Goal: Task Accomplishment & Management: Use online tool/utility

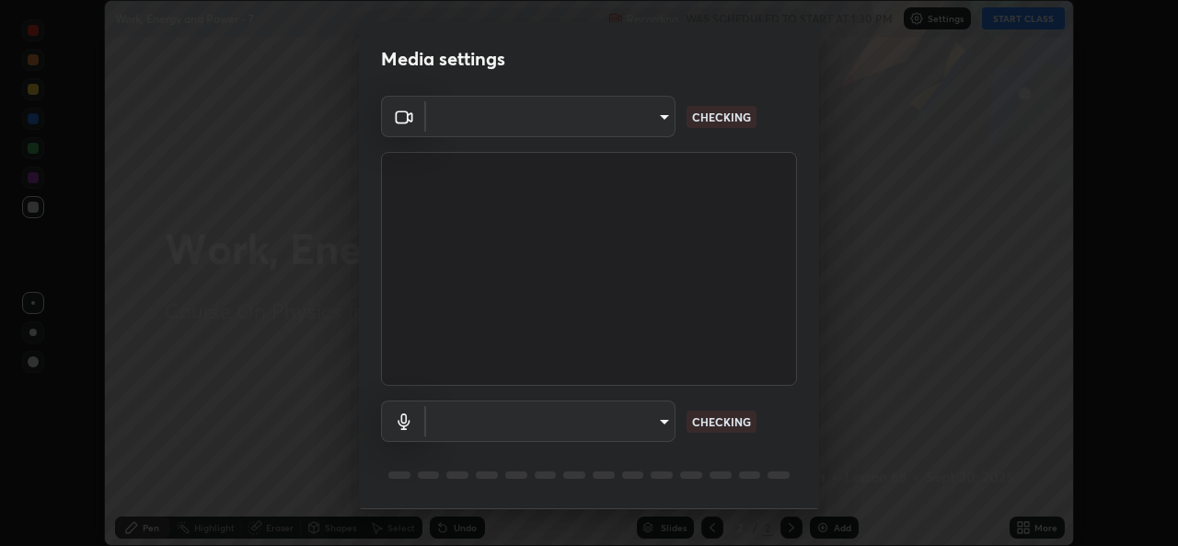
scroll to position [58, 0]
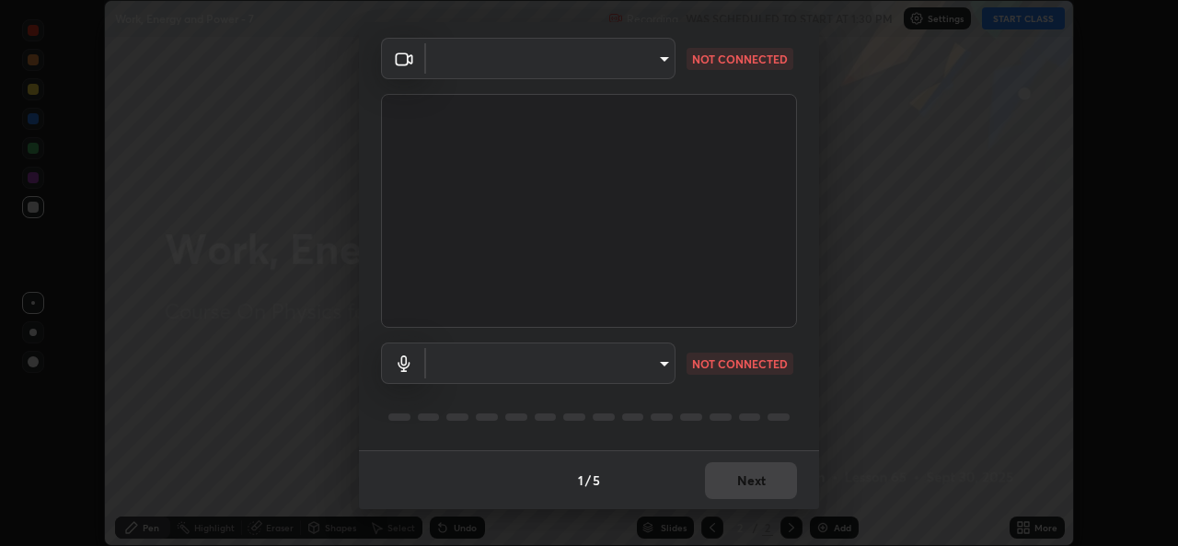
type input "b4951f90531da0d842cdcd629816b7b2be3c5c01230d926a2f210d32d9644bff"
type input "99848f2a9d109760ec62b66e2f255c73a791916cfc686045695a6d5e2156f403"
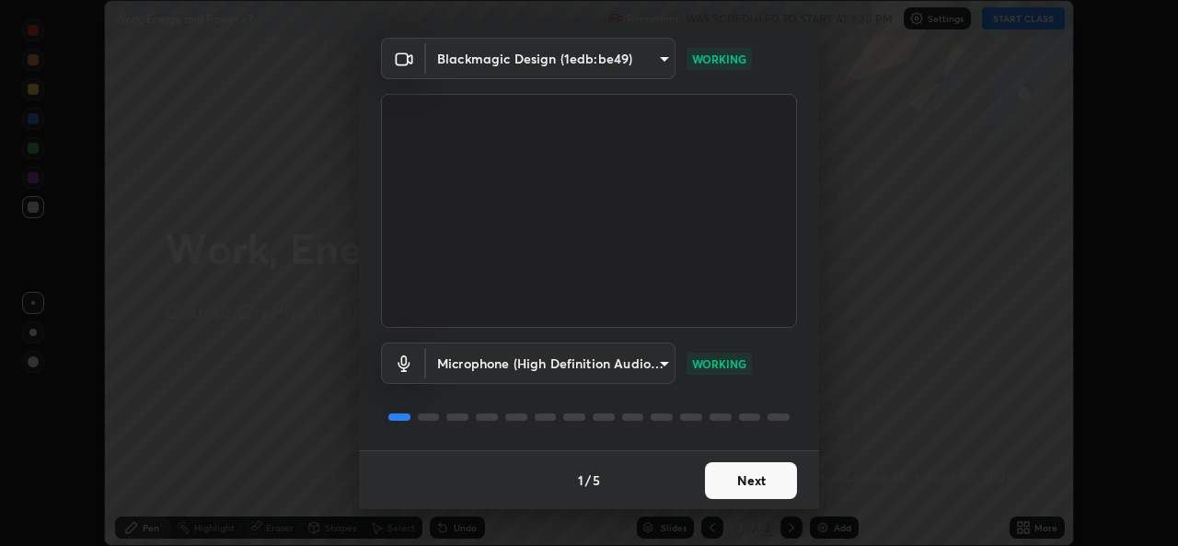
click at [777, 476] on button "Next" at bounding box center [751, 480] width 92 height 37
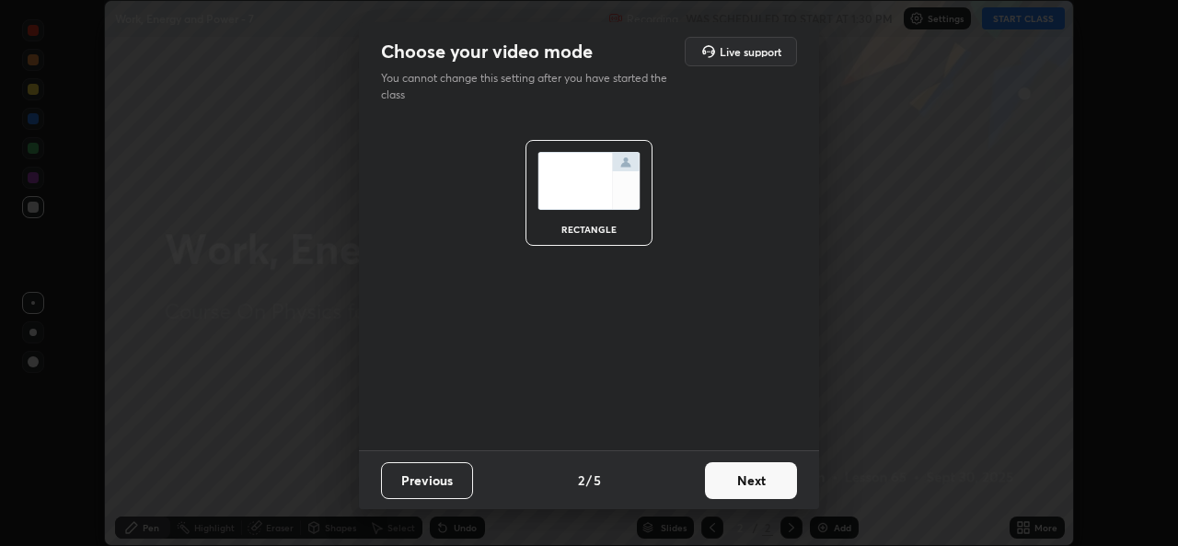
scroll to position [0, 0]
click at [777, 481] on button "Next" at bounding box center [751, 480] width 92 height 37
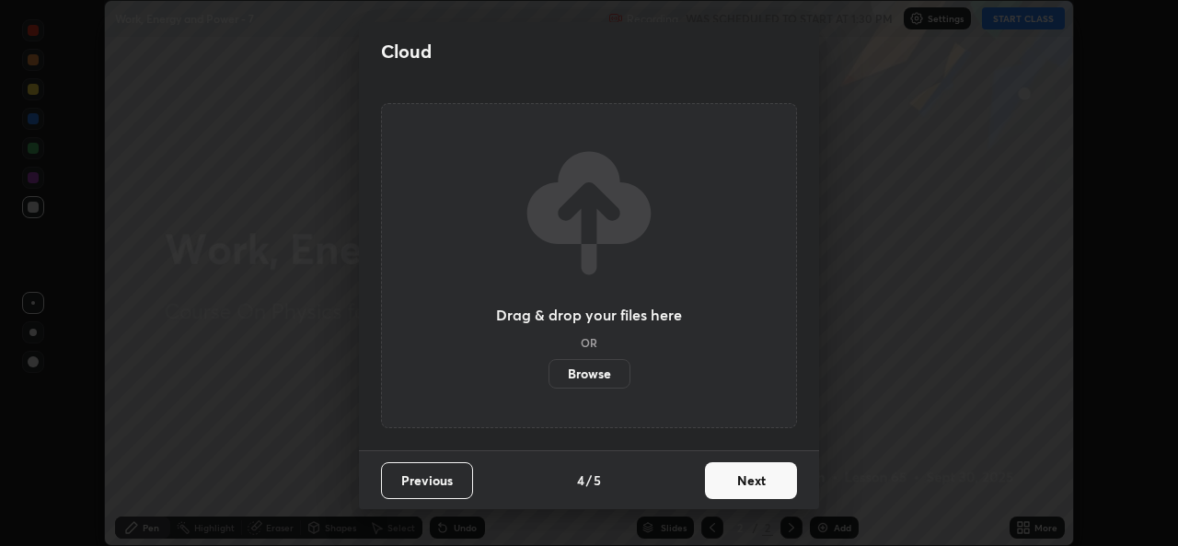
click at [780, 482] on button "Next" at bounding box center [751, 480] width 92 height 37
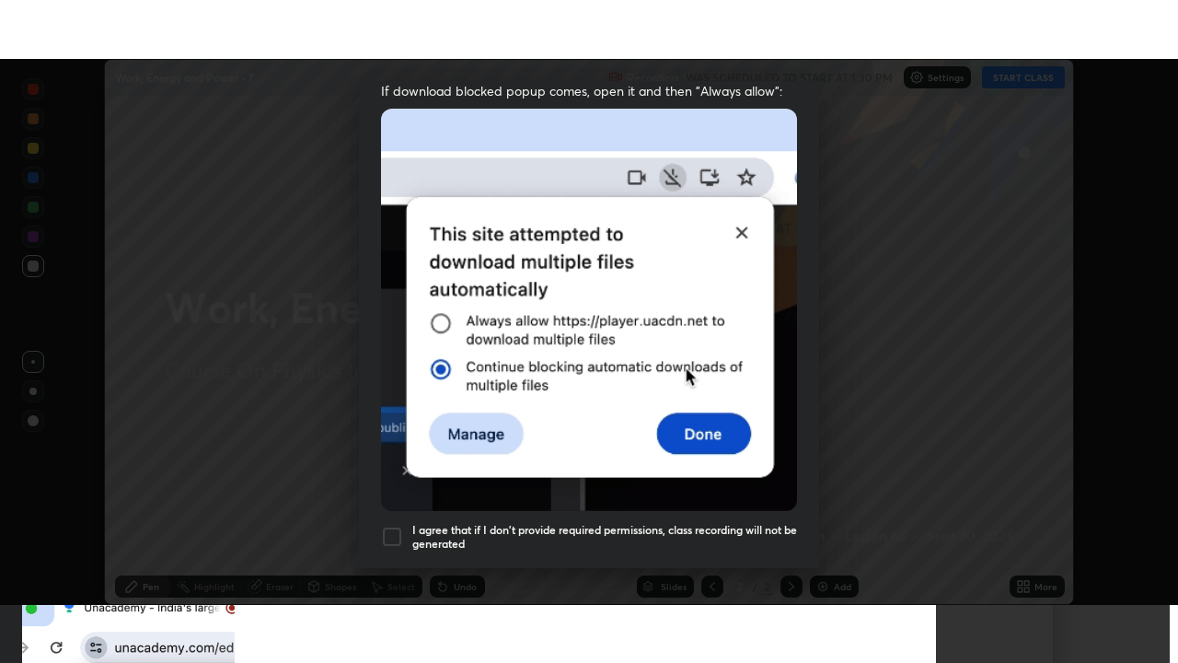
scroll to position [433, 0]
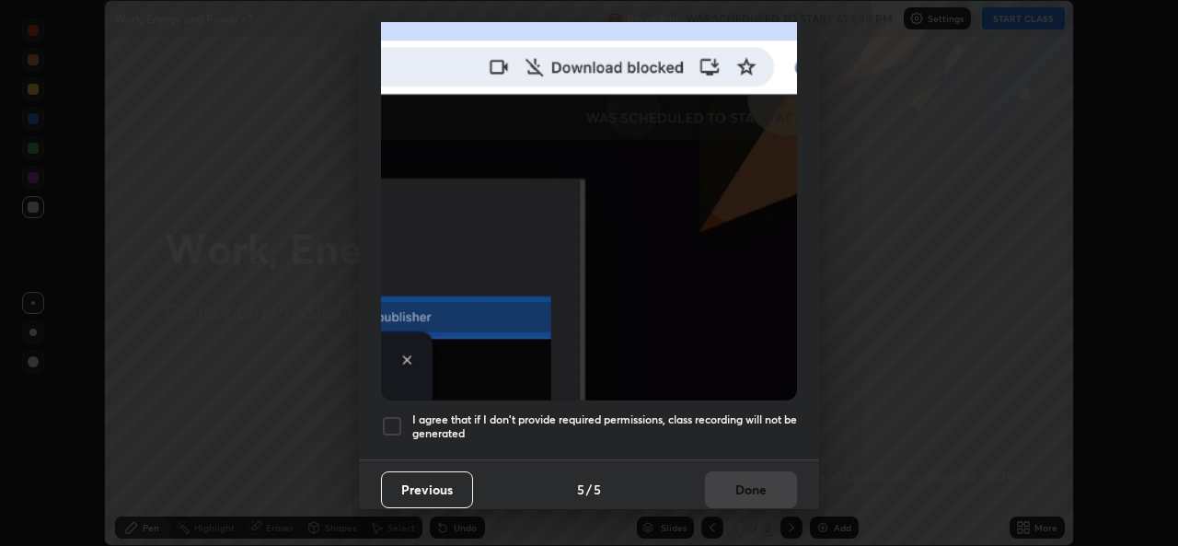
click at [396, 419] on div at bounding box center [392, 426] width 22 height 22
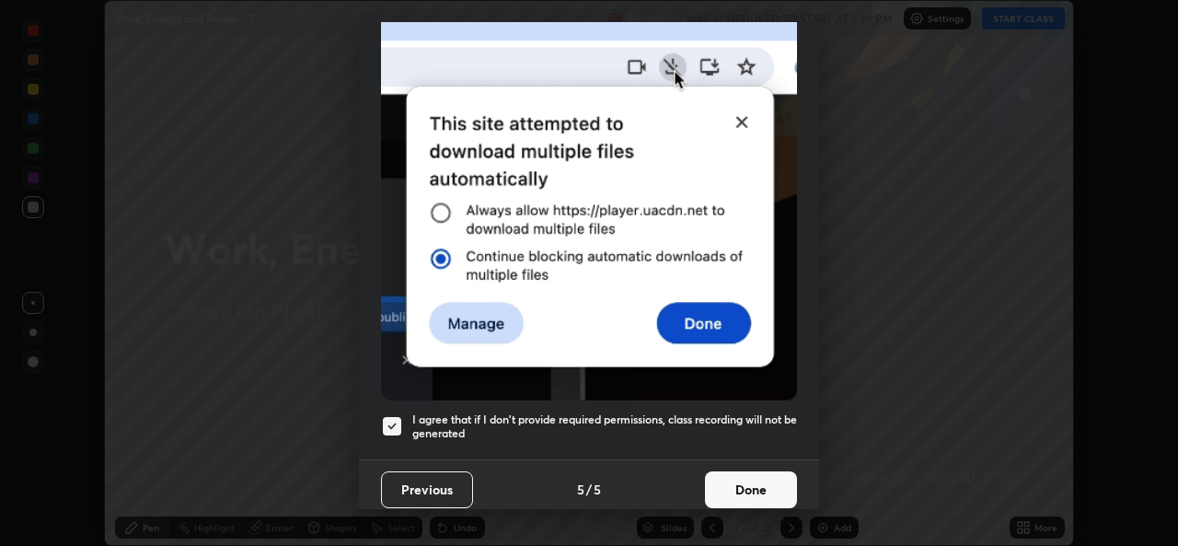
click at [745, 479] on button "Done" at bounding box center [751, 489] width 92 height 37
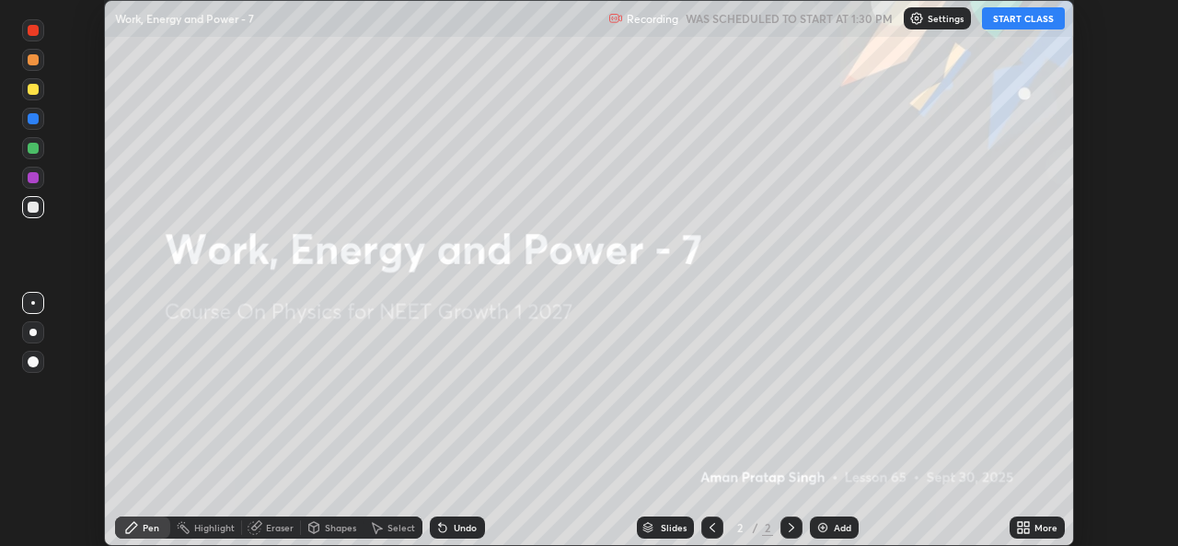
click at [1034, 20] on button "START CLASS" at bounding box center [1023, 18] width 83 height 22
click at [1047, 528] on div "More" at bounding box center [1045, 527] width 23 height 9
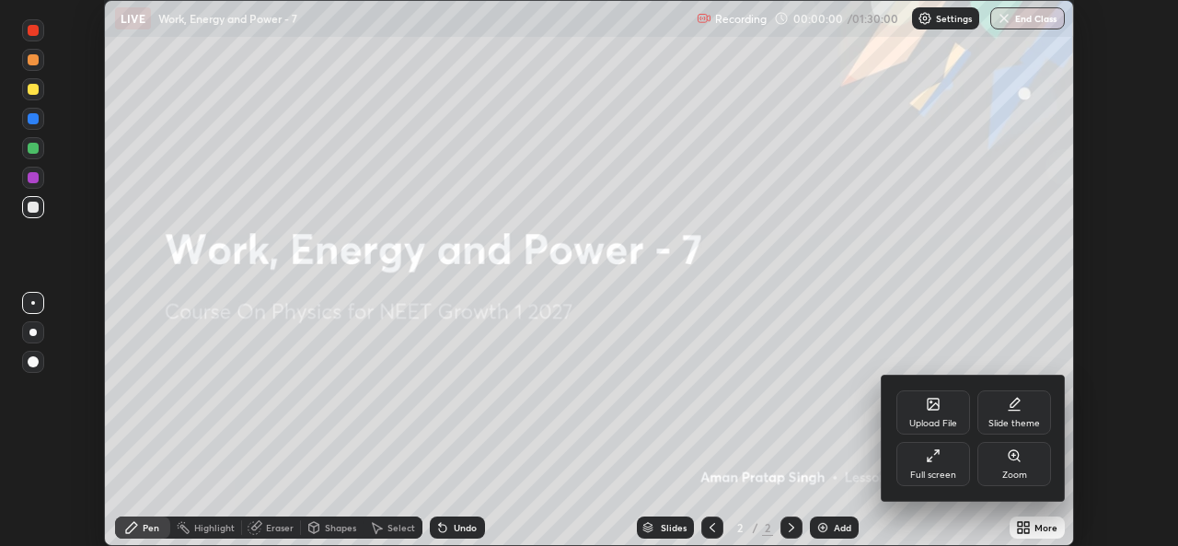
click at [957, 460] on div "Full screen" at bounding box center [933, 464] width 74 height 44
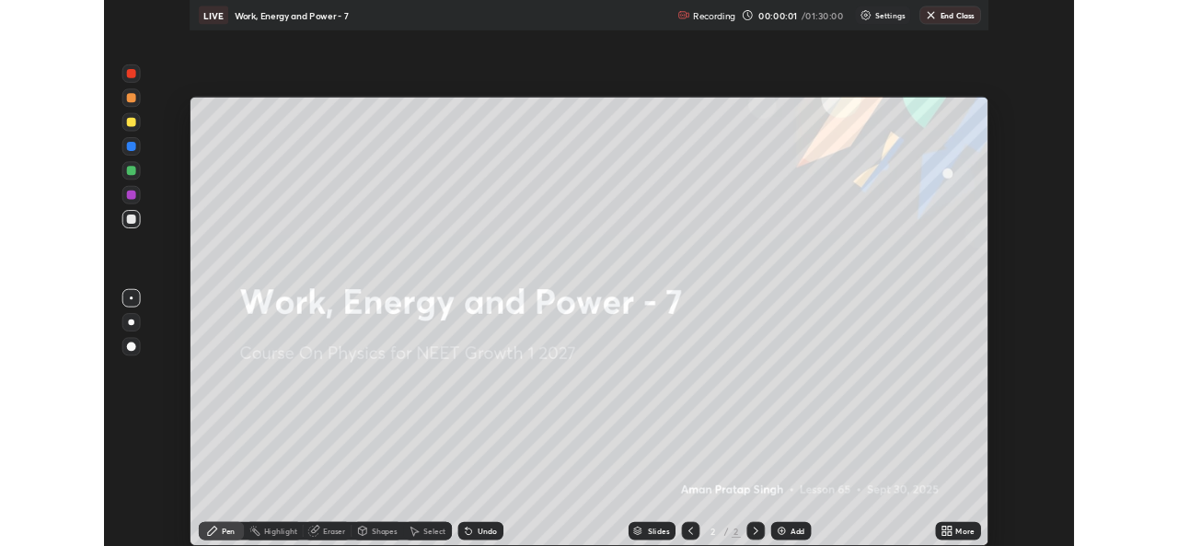
scroll to position [663, 1178]
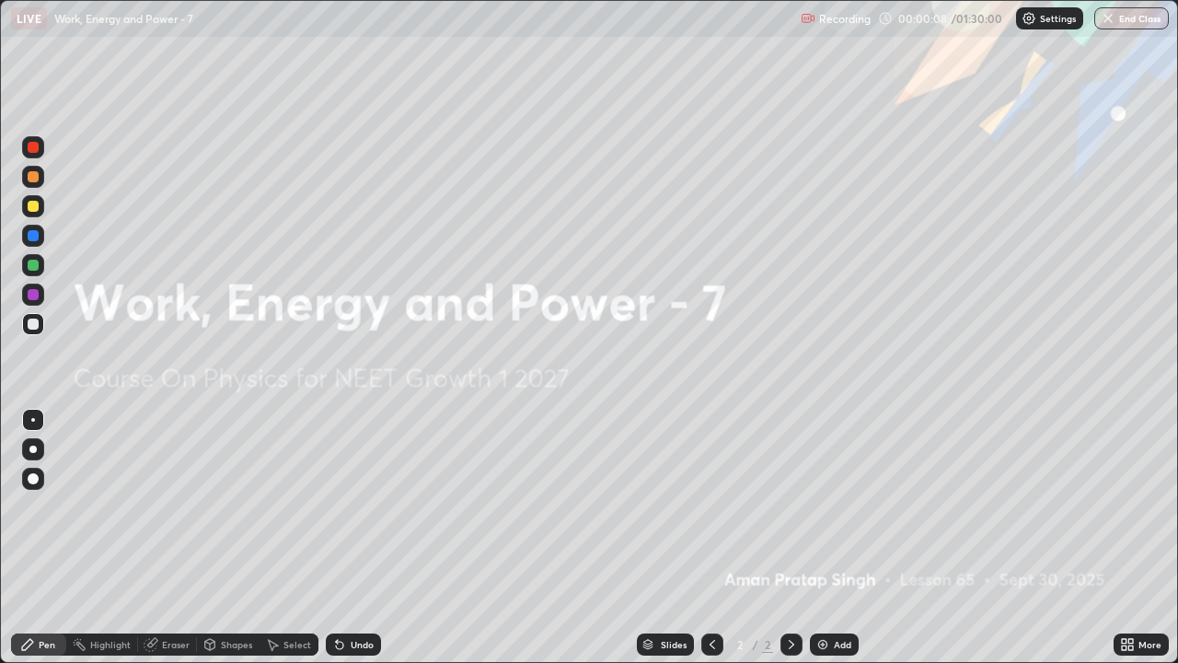
click at [1130, 545] on icon at bounding box center [1130, 641] width 5 height 5
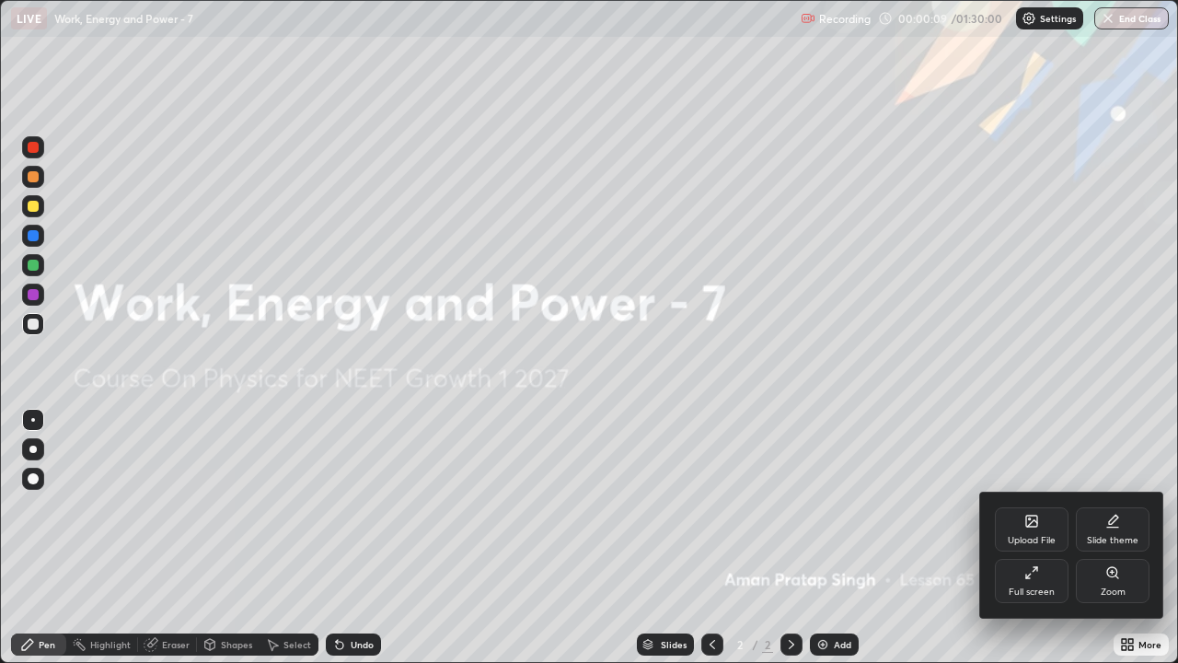
click at [1047, 545] on div "Full screen" at bounding box center [1032, 591] width 46 height 9
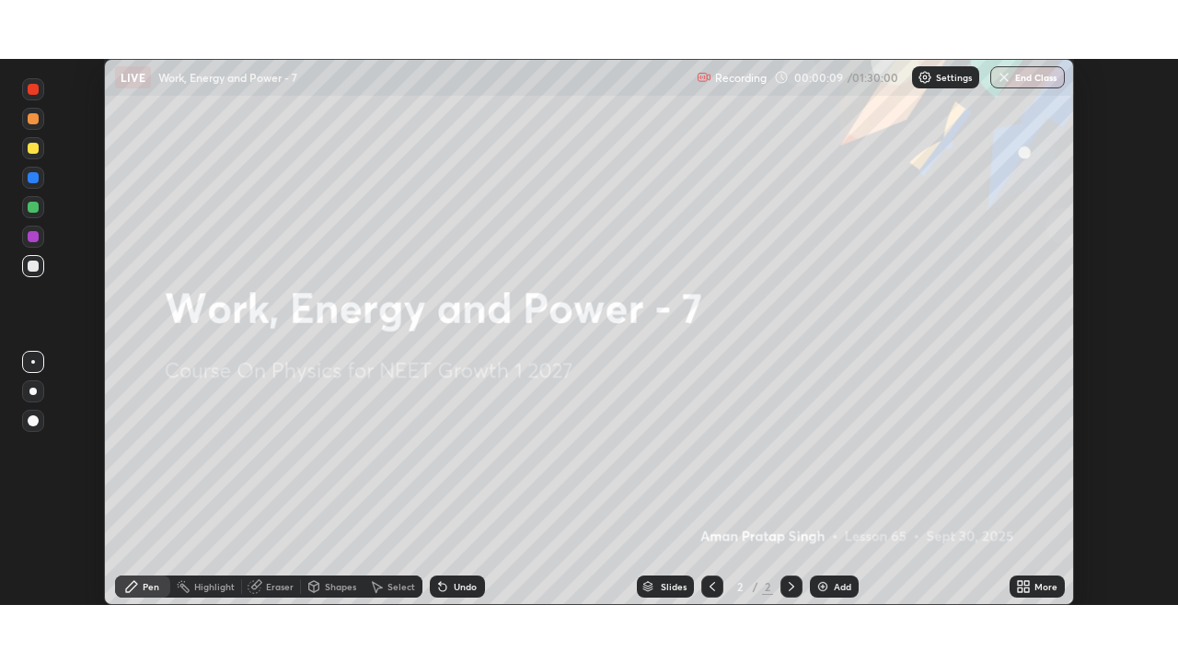
scroll to position [91485, 90852]
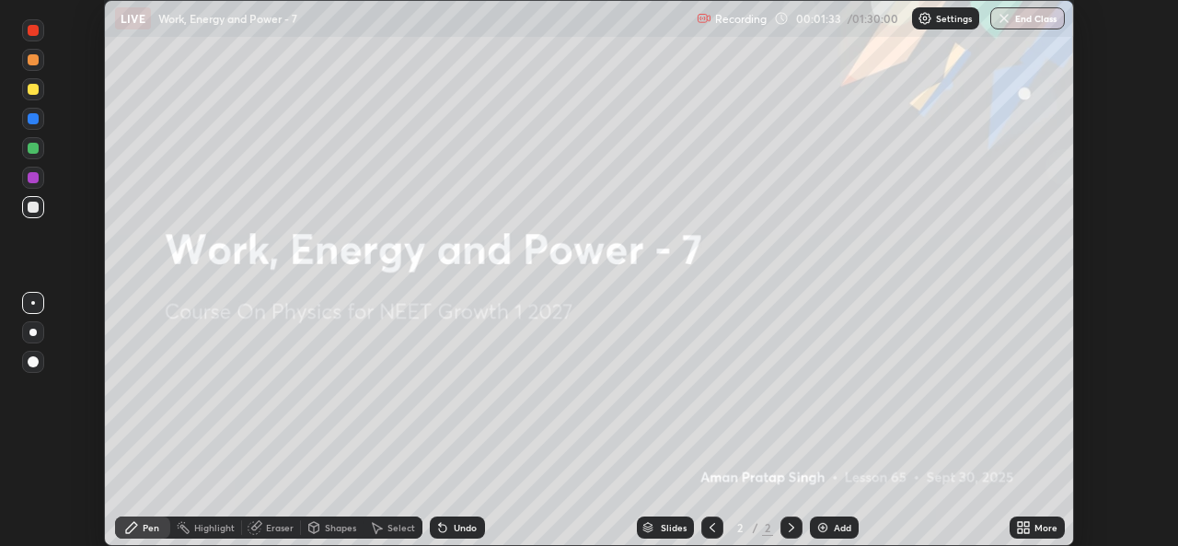
click at [1029, 525] on icon at bounding box center [1026, 524] width 5 height 5
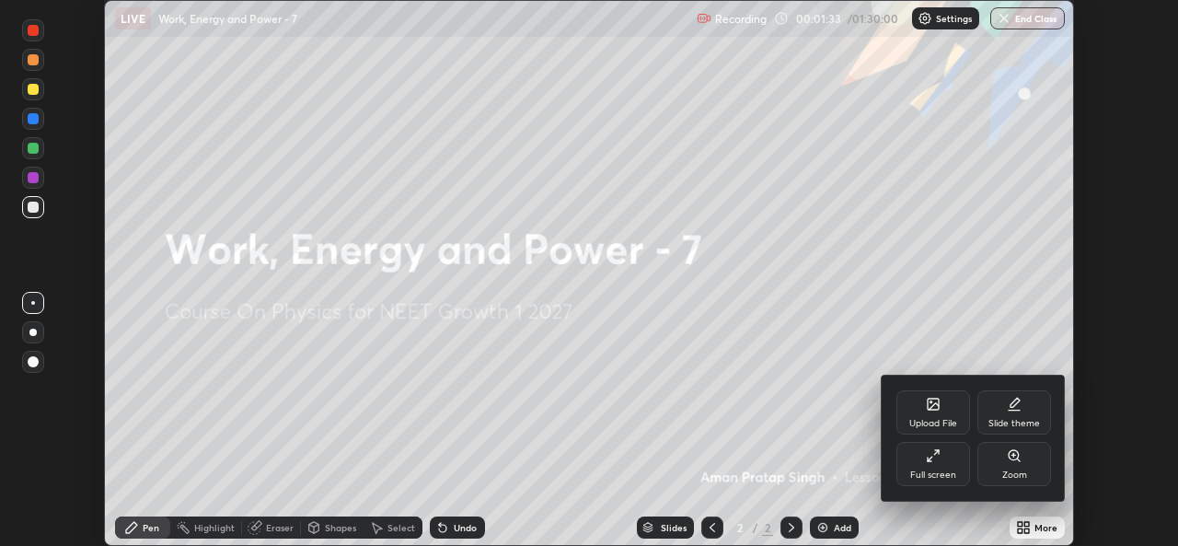
click at [926, 473] on div "Full screen" at bounding box center [933, 474] width 46 height 9
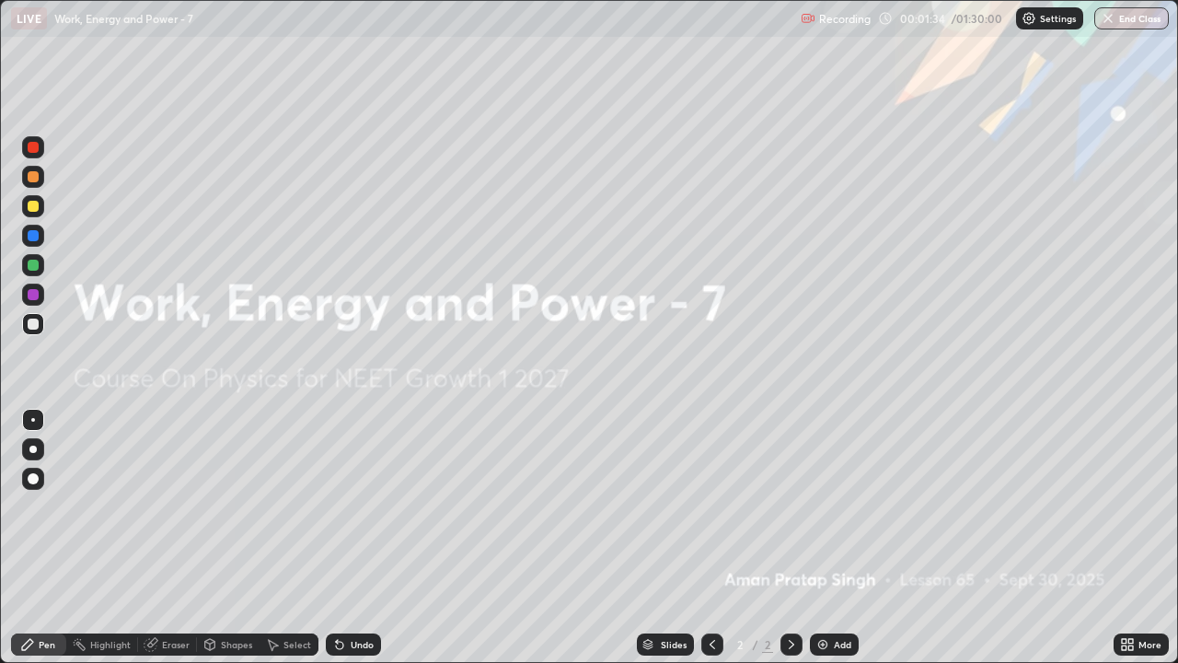
scroll to position [663, 1178]
click at [828, 545] on div "Add" at bounding box center [834, 644] width 49 height 22
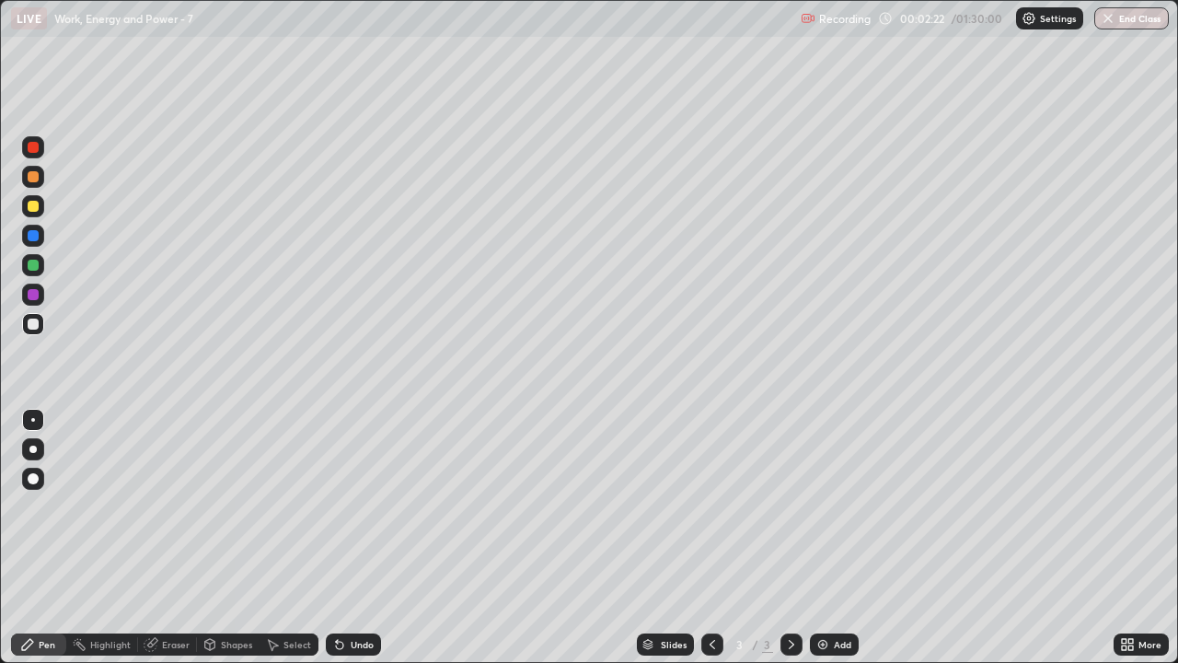
click at [32, 198] on div at bounding box center [33, 206] width 22 height 22
click at [35, 326] on div at bounding box center [33, 323] width 11 height 11
click at [33, 449] on div at bounding box center [32, 448] width 7 height 7
click at [783, 545] on div at bounding box center [791, 644] width 22 height 22
click at [837, 545] on div "Add" at bounding box center [842, 644] width 17 height 9
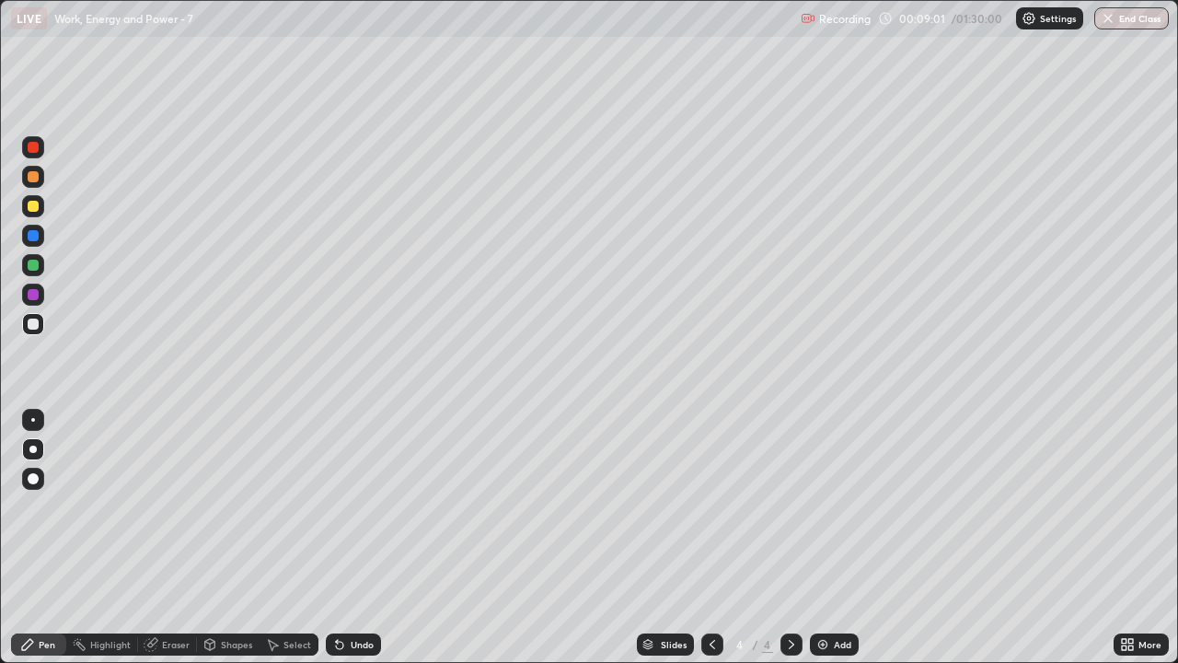
click at [824, 545] on div "Add" at bounding box center [834, 644] width 49 height 22
click at [35, 204] on div at bounding box center [33, 206] width 11 height 11
click at [834, 545] on div "Add" at bounding box center [842, 644] width 17 height 9
click at [708, 545] on icon at bounding box center [712, 644] width 15 height 15
click at [788, 545] on icon at bounding box center [791, 644] width 15 height 15
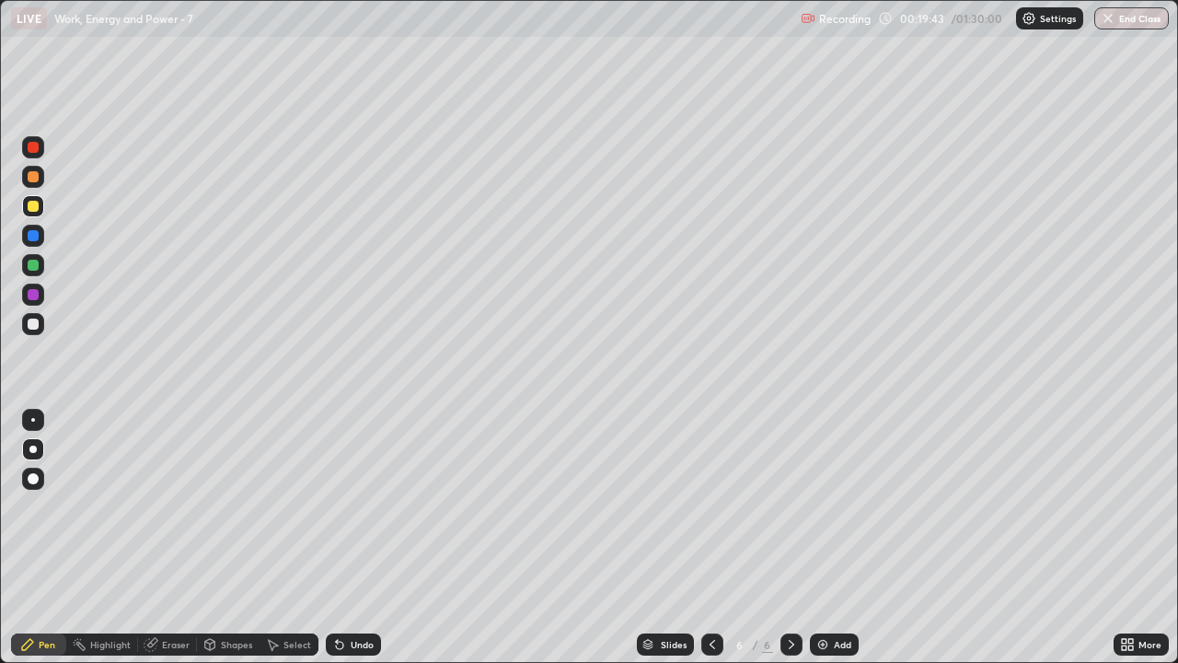
click at [789, 545] on div at bounding box center [791, 644] width 22 height 22
click at [827, 545] on img at bounding box center [822, 644] width 15 height 15
click at [30, 330] on div at bounding box center [33, 324] width 22 height 22
click at [31, 330] on div at bounding box center [33, 324] width 22 height 22
click at [709, 545] on icon at bounding box center [712, 644] width 15 height 15
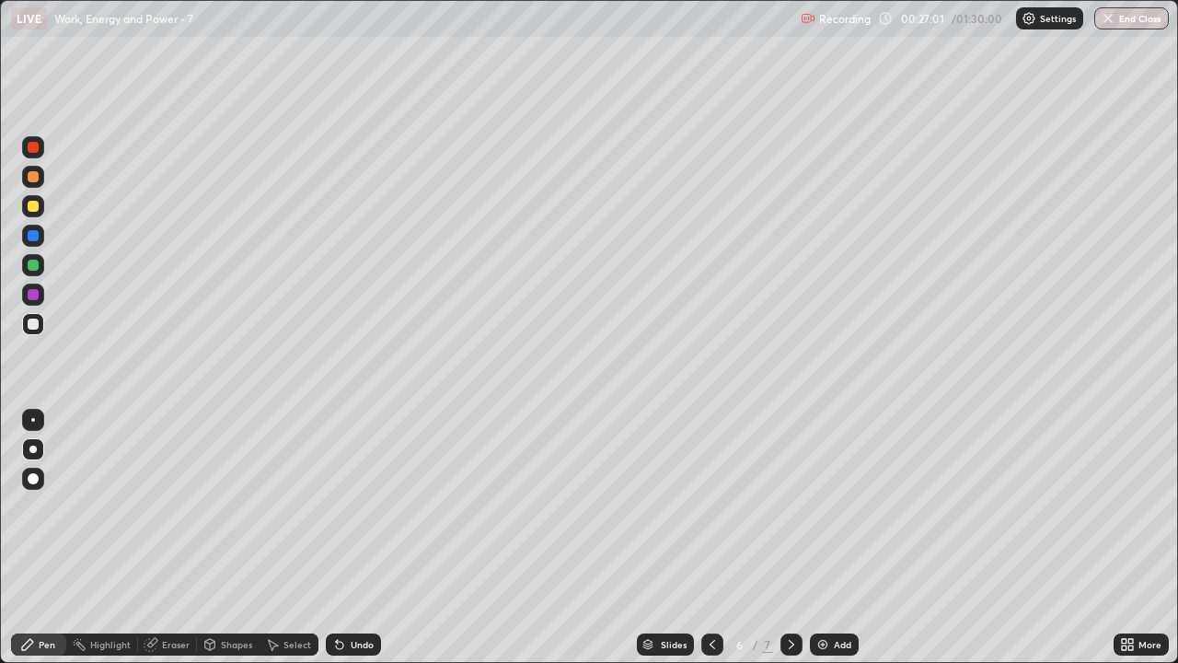
click at [710, 545] on icon at bounding box center [713, 644] width 6 height 9
click at [791, 545] on icon at bounding box center [791, 644] width 15 height 15
click at [790, 545] on icon at bounding box center [791, 644] width 15 height 15
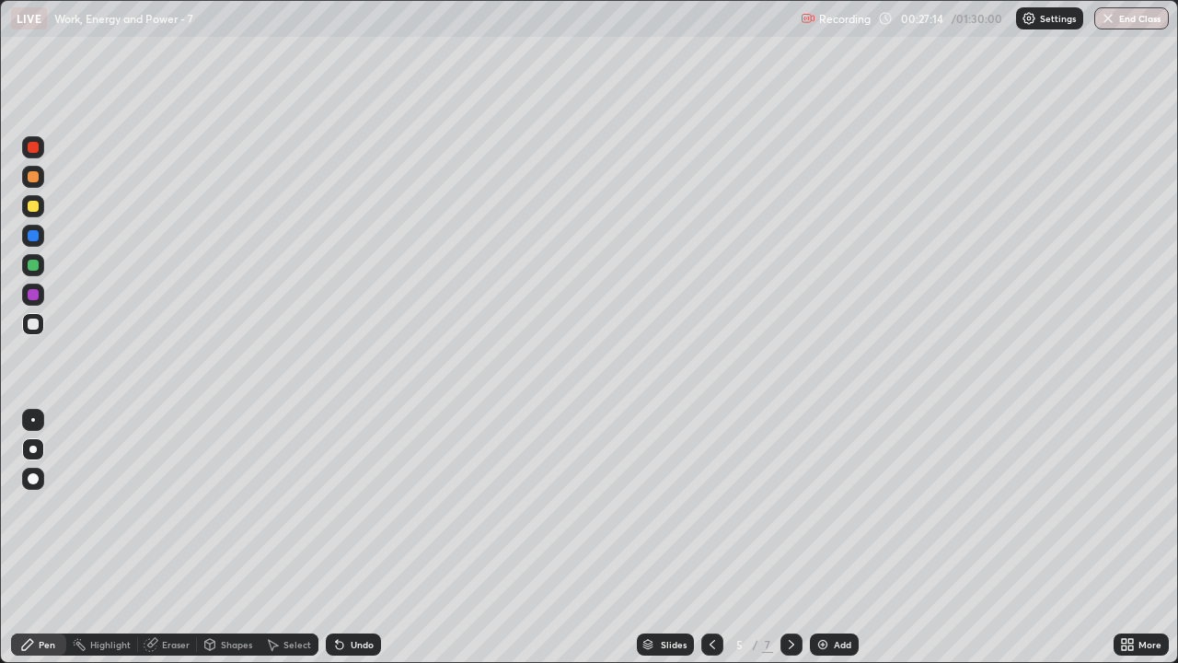
click at [787, 545] on icon at bounding box center [791, 644] width 15 height 15
click at [791, 545] on icon at bounding box center [791, 644] width 15 height 15
click at [176, 545] on div "Eraser" at bounding box center [176, 644] width 28 height 9
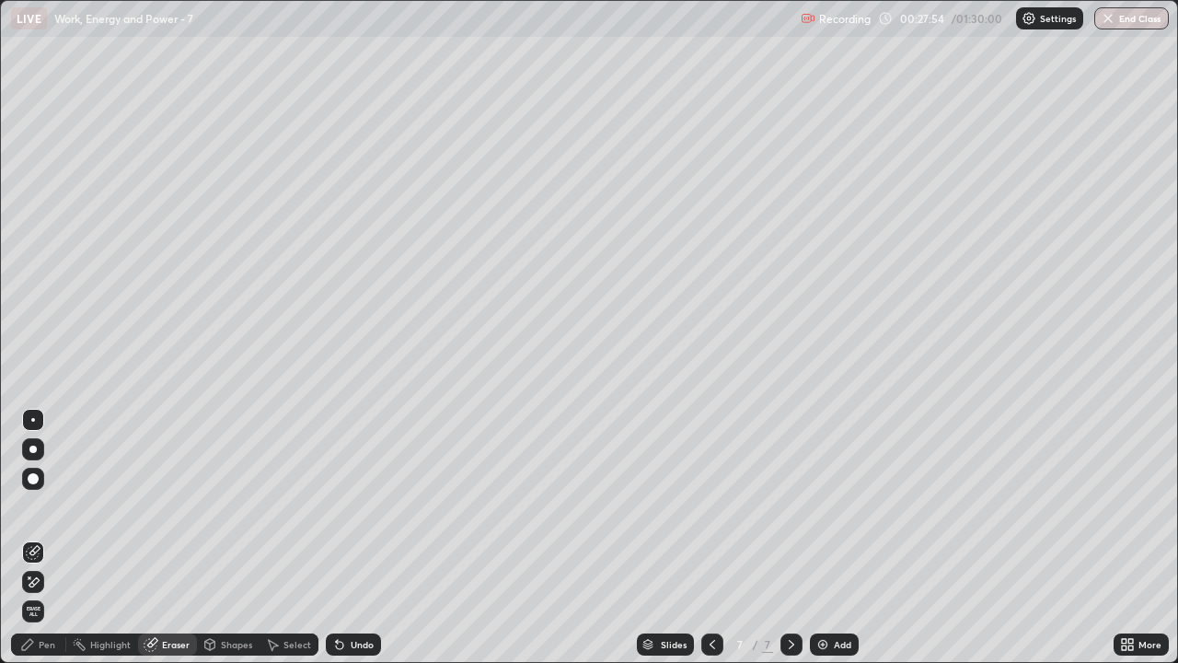
click at [43, 545] on div "Pen" at bounding box center [47, 644] width 17 height 9
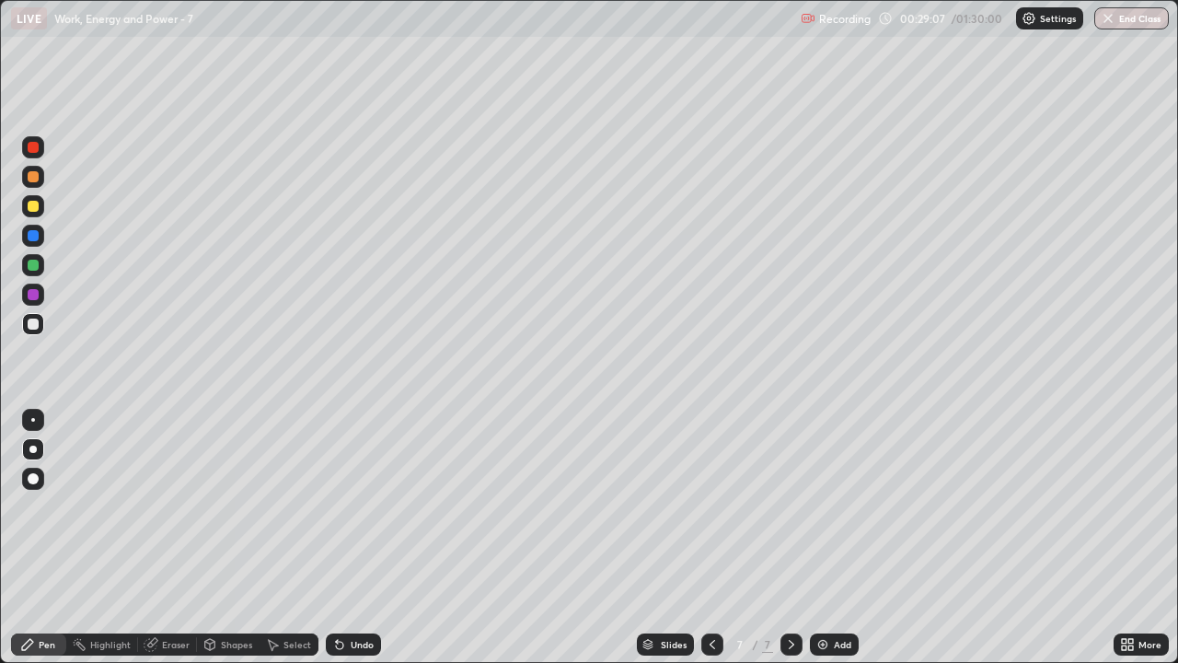
click at [359, 545] on div "Undo" at bounding box center [362, 644] width 23 height 9
click at [368, 545] on div "Undo" at bounding box center [353, 644] width 55 height 22
click at [371, 545] on div "Undo" at bounding box center [353, 644] width 55 height 22
click at [369, 545] on div "Undo" at bounding box center [353, 644] width 55 height 22
click at [362, 545] on div "Undo" at bounding box center [353, 644] width 55 height 22
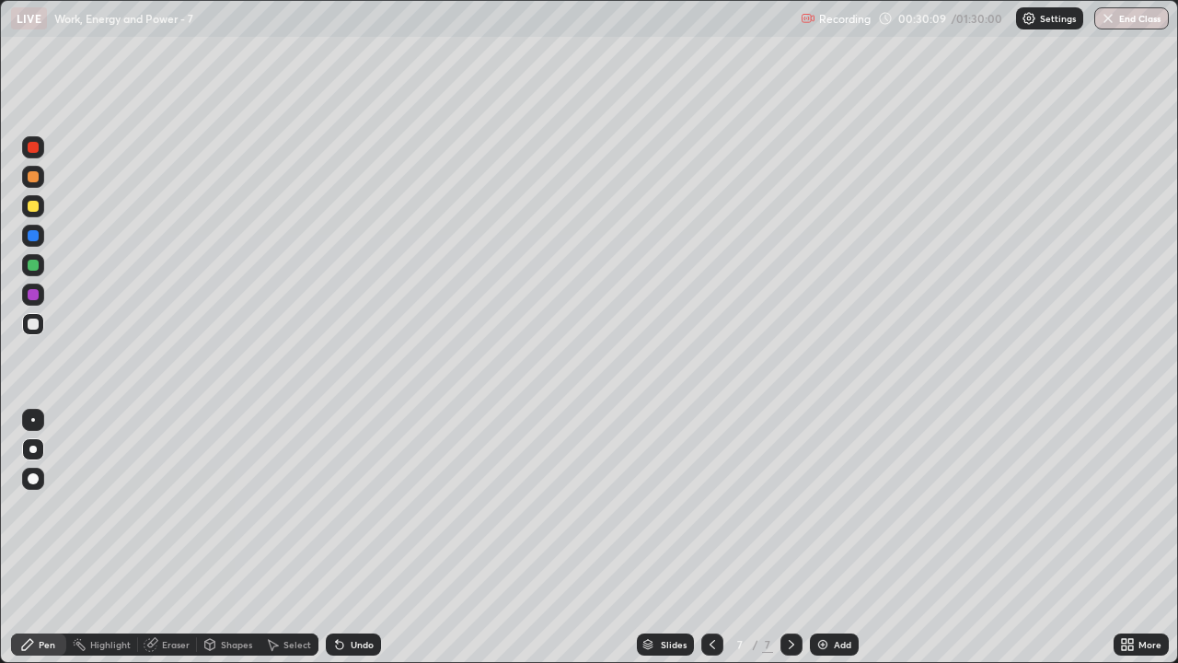
click at [835, 545] on div "Add" at bounding box center [842, 644] width 17 height 9
click at [790, 545] on icon at bounding box center [791, 644] width 15 height 15
click at [823, 545] on img at bounding box center [822, 644] width 15 height 15
click at [29, 208] on div at bounding box center [33, 206] width 11 height 11
click at [788, 545] on icon at bounding box center [791, 644] width 15 height 15
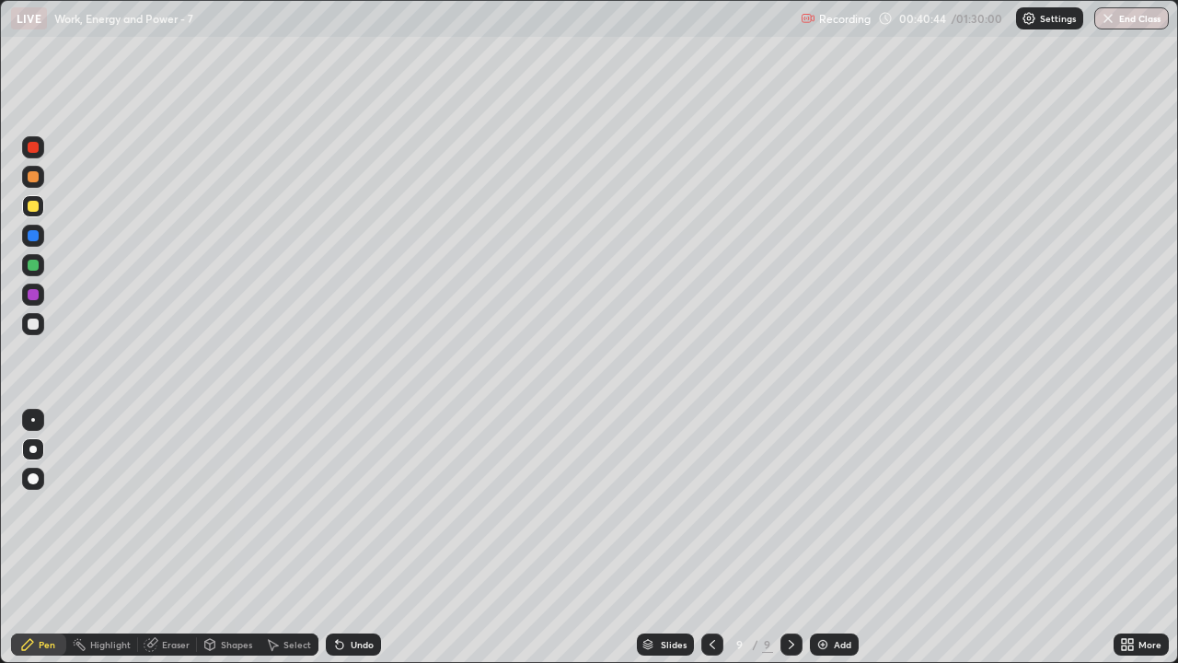
click at [837, 545] on div "Add" at bounding box center [842, 644] width 17 height 9
click at [841, 545] on div "Add" at bounding box center [834, 644] width 49 height 22
click at [40, 322] on div at bounding box center [33, 324] width 22 height 22
click at [0, 287] on div "Setting up your live class" at bounding box center [589, 331] width 1178 height 663
click at [346, 545] on div "Undo" at bounding box center [353, 644] width 55 height 22
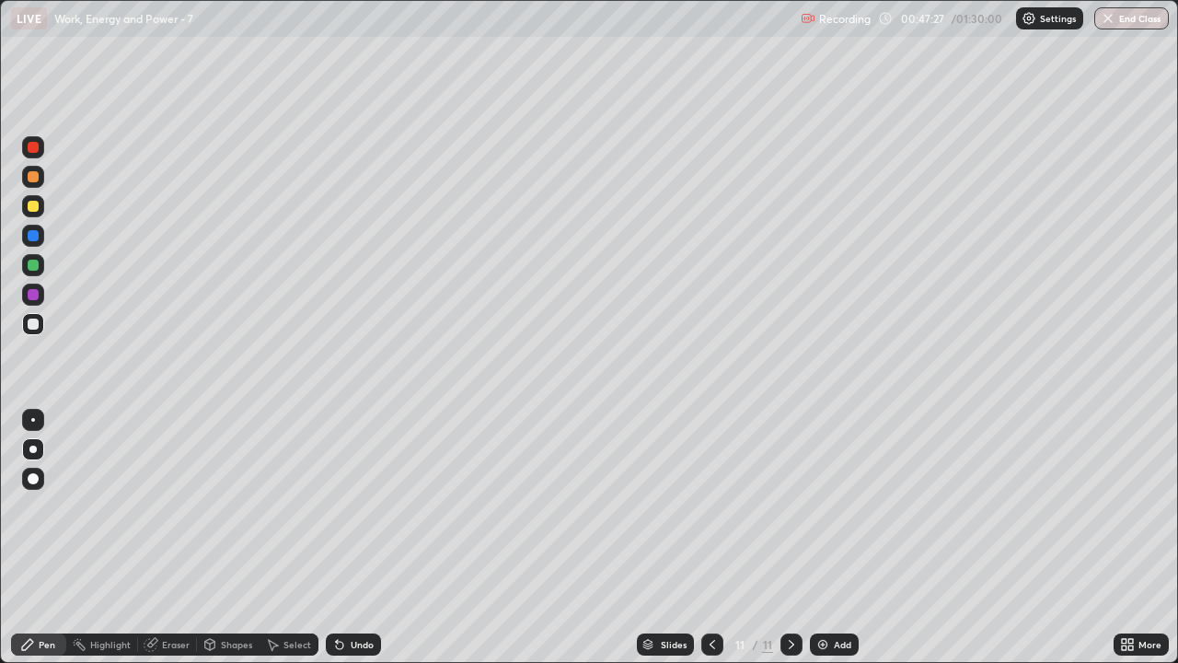
click at [370, 545] on div "Undo" at bounding box center [353, 644] width 55 height 22
click at [353, 545] on div "Undo" at bounding box center [353, 644] width 55 height 22
click at [170, 545] on div "Eraser" at bounding box center [176, 644] width 28 height 9
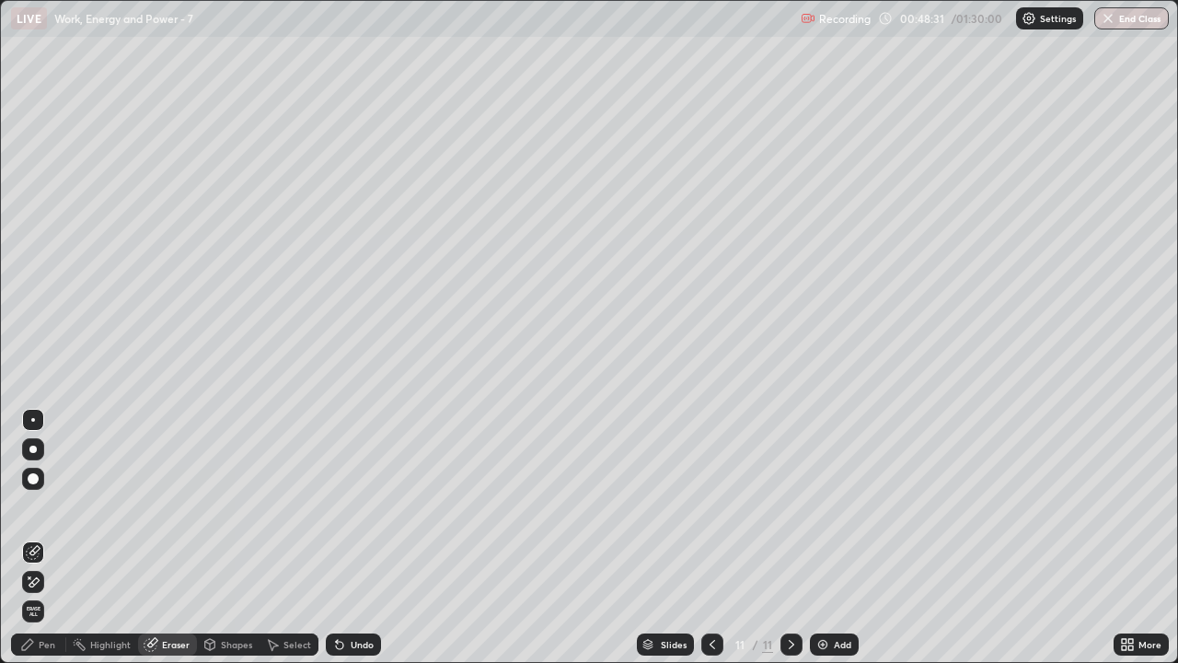
click at [831, 545] on div "Add" at bounding box center [834, 644] width 49 height 22
click at [47, 545] on div "Pen" at bounding box center [47, 644] width 17 height 9
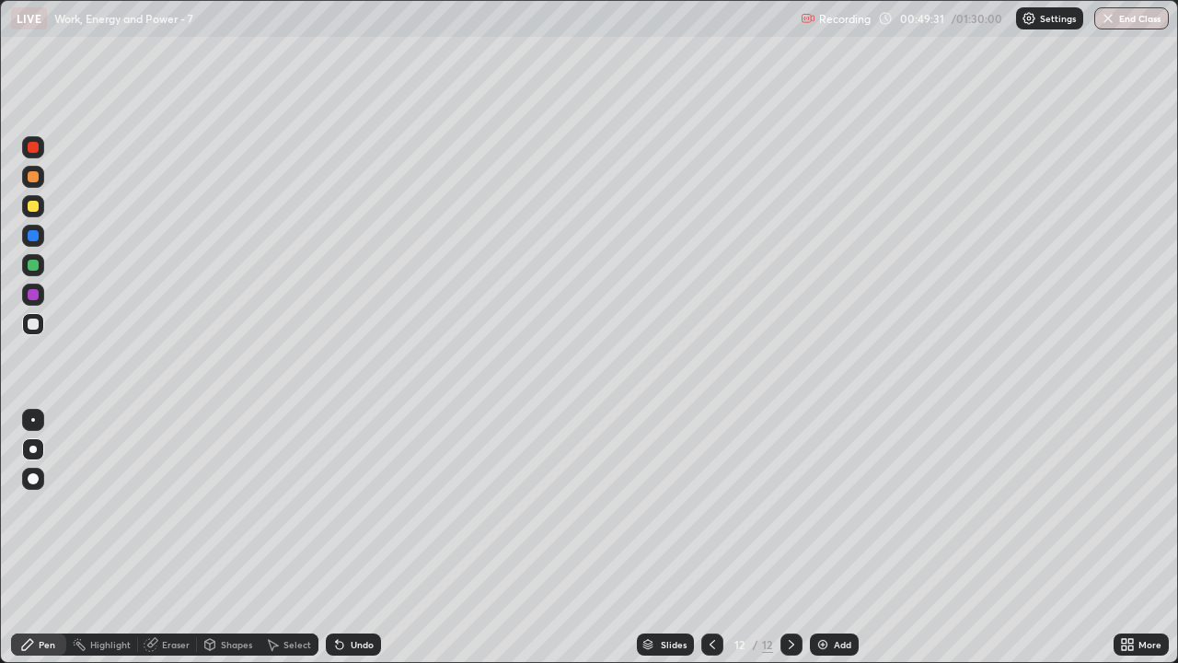
click at [36, 206] on div at bounding box center [33, 206] width 11 height 11
click at [787, 545] on icon at bounding box center [791, 644] width 15 height 15
click at [822, 545] on img at bounding box center [822, 644] width 15 height 15
click at [705, 545] on icon at bounding box center [712, 644] width 15 height 15
click at [701, 545] on div at bounding box center [712, 644] width 22 height 22
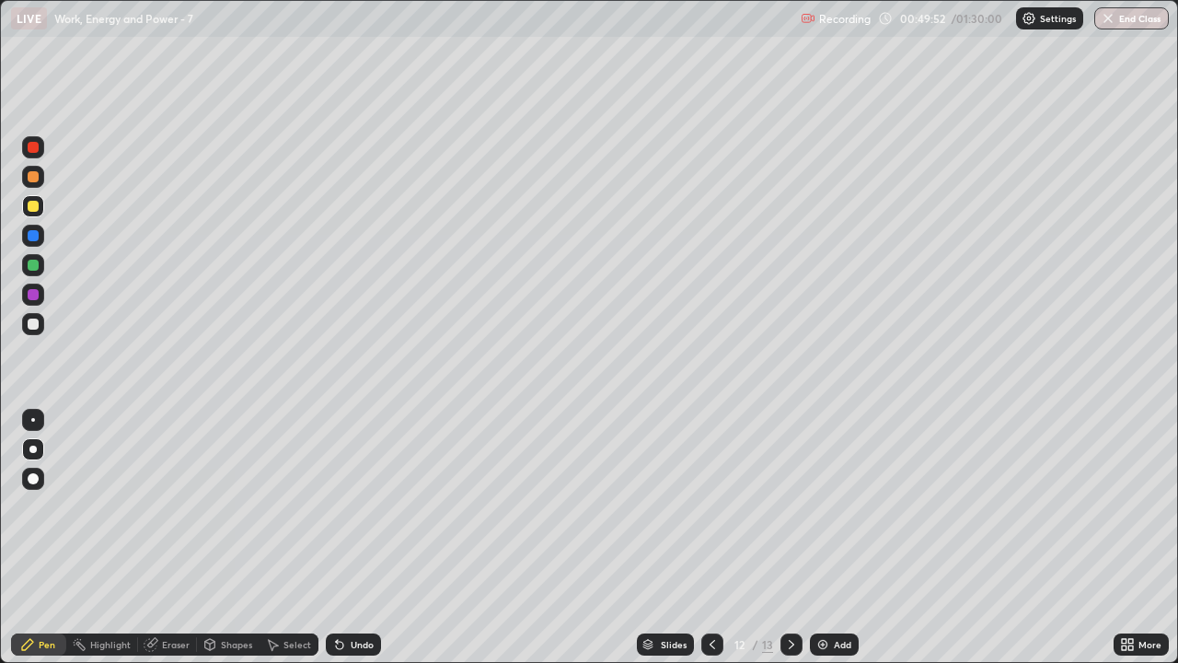
click at [710, 545] on icon at bounding box center [712, 644] width 15 height 15
click at [790, 545] on icon at bounding box center [791, 644] width 15 height 15
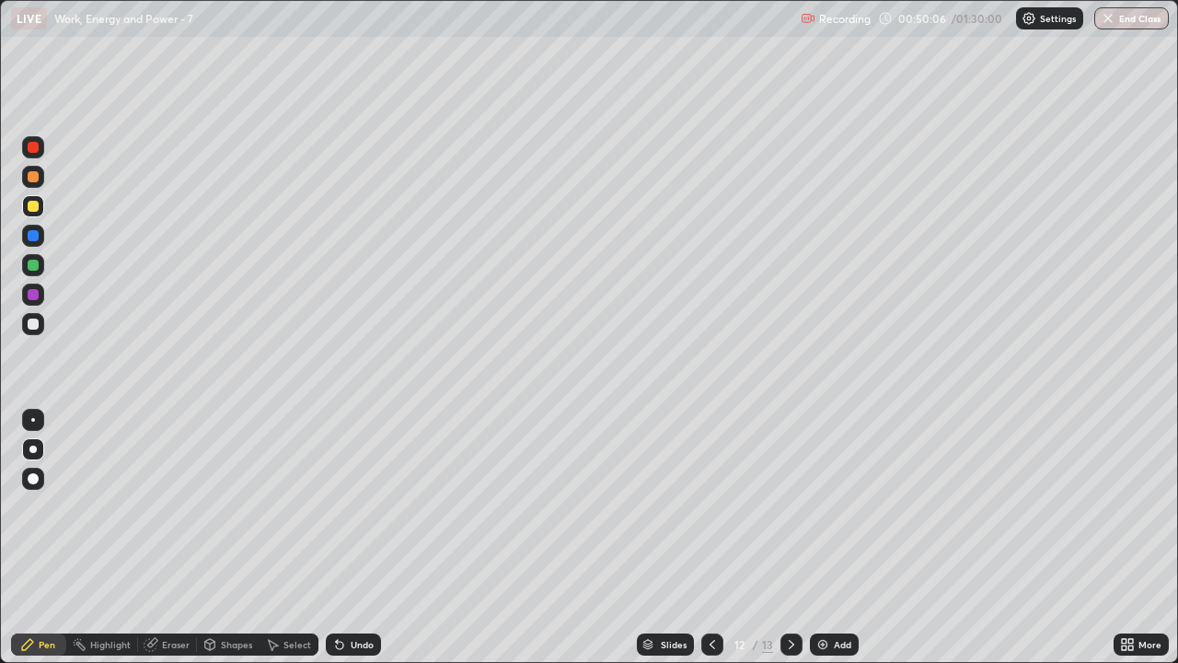
click at [791, 545] on icon at bounding box center [791, 644] width 15 height 15
click at [32, 330] on div at bounding box center [33, 324] width 22 height 22
click at [711, 545] on icon at bounding box center [712, 644] width 15 height 15
click at [710, 545] on icon at bounding box center [712, 644] width 15 height 15
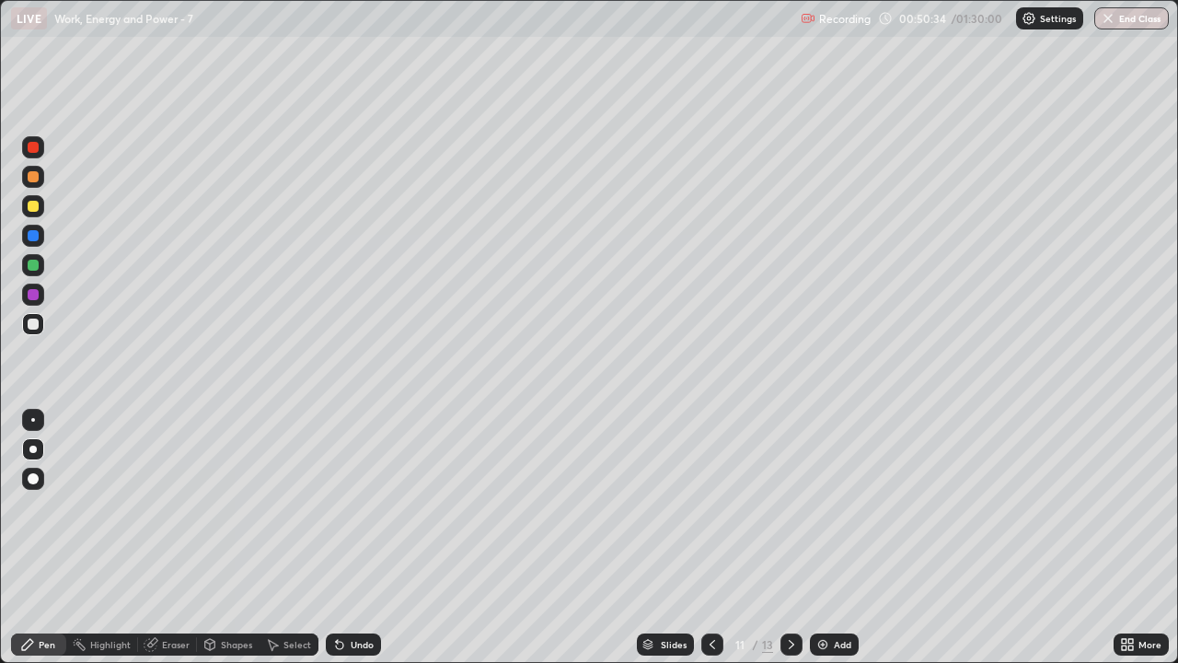
click at [706, 545] on div at bounding box center [712, 644] width 22 height 22
click at [789, 545] on icon at bounding box center [792, 644] width 6 height 9
click at [711, 545] on div at bounding box center [712, 644] width 22 height 22
click at [710, 545] on icon at bounding box center [712, 644] width 15 height 15
click at [789, 545] on icon at bounding box center [792, 644] width 6 height 9
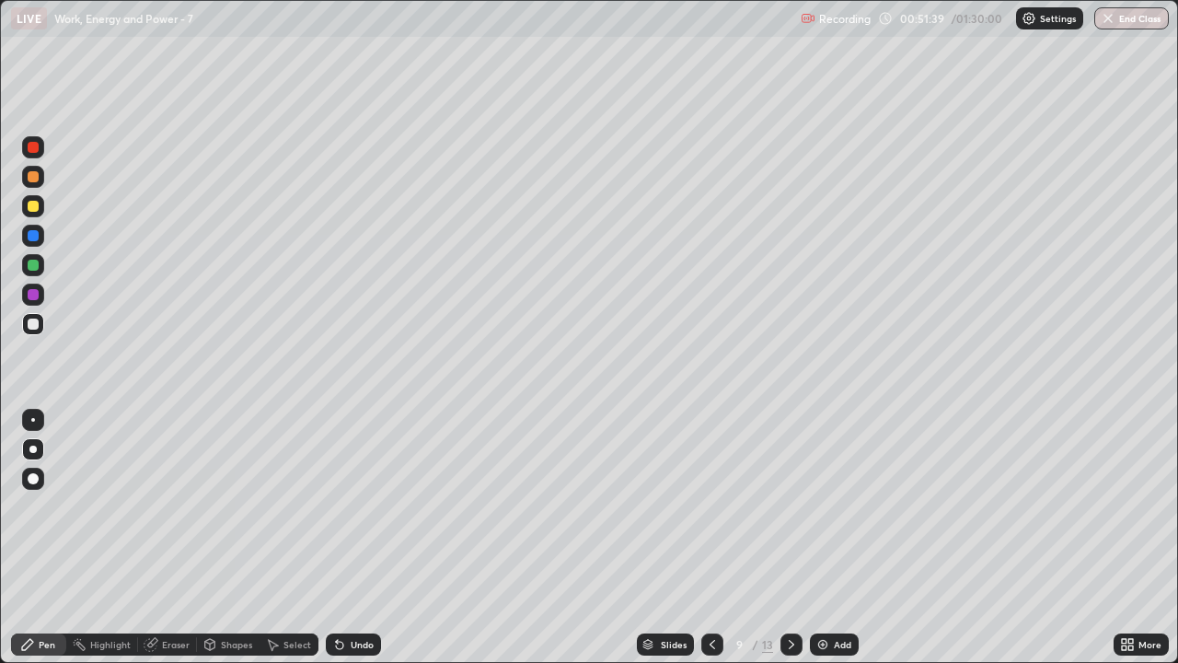
click at [790, 545] on icon at bounding box center [791, 644] width 15 height 15
click at [789, 545] on div at bounding box center [791, 644] width 22 height 22
click at [710, 545] on icon at bounding box center [712, 644] width 15 height 15
click at [780, 545] on div at bounding box center [791, 644] width 22 height 22
click at [787, 545] on icon at bounding box center [791, 644] width 15 height 15
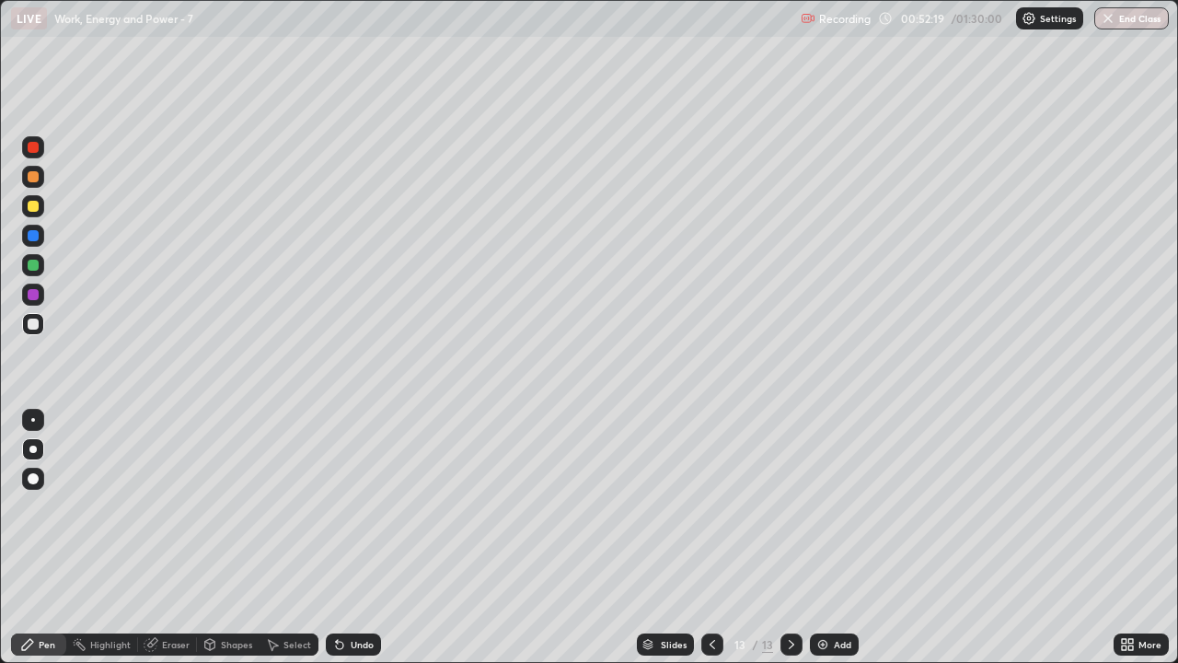
click at [790, 545] on icon at bounding box center [791, 644] width 15 height 15
click at [789, 545] on icon at bounding box center [791, 644] width 15 height 15
click at [839, 545] on div "Add" at bounding box center [834, 644] width 49 height 22
click at [347, 545] on div "Undo" at bounding box center [353, 644] width 55 height 22
click at [351, 545] on div "Undo" at bounding box center [353, 644] width 55 height 22
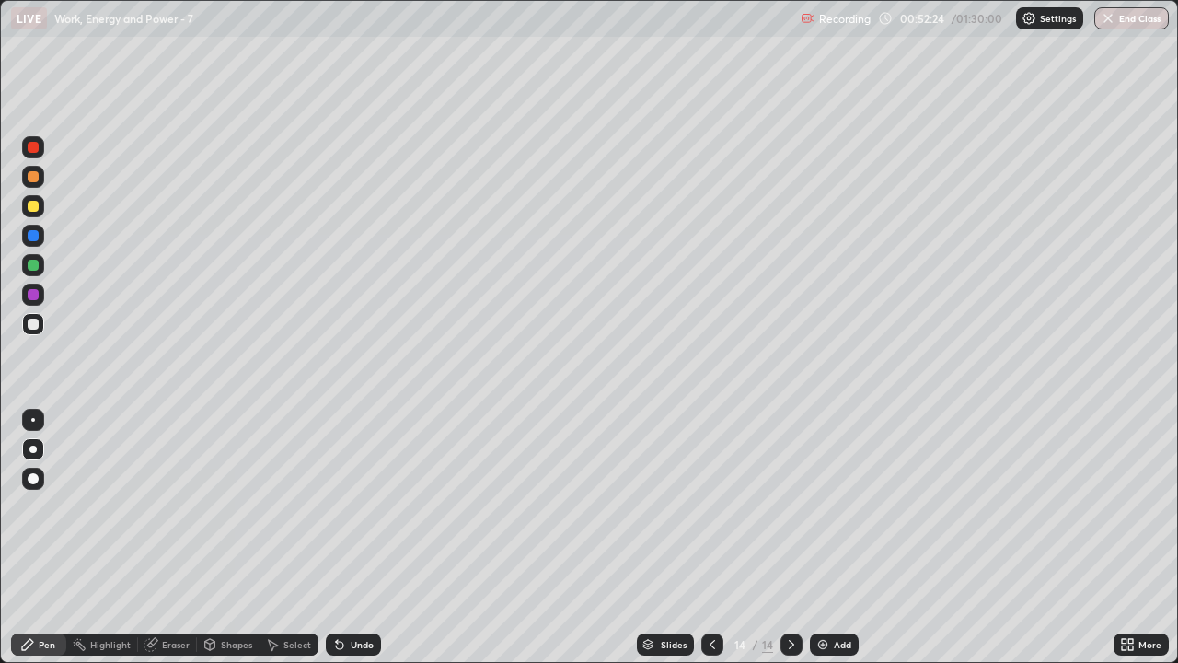
click at [353, 545] on div "Undo" at bounding box center [353, 644] width 55 height 22
click at [791, 545] on icon at bounding box center [791, 644] width 15 height 15
click at [828, 545] on div "Add" at bounding box center [834, 644] width 49 height 22
click at [354, 545] on div "Undo" at bounding box center [353, 644] width 55 height 22
click at [35, 207] on div at bounding box center [33, 206] width 11 height 11
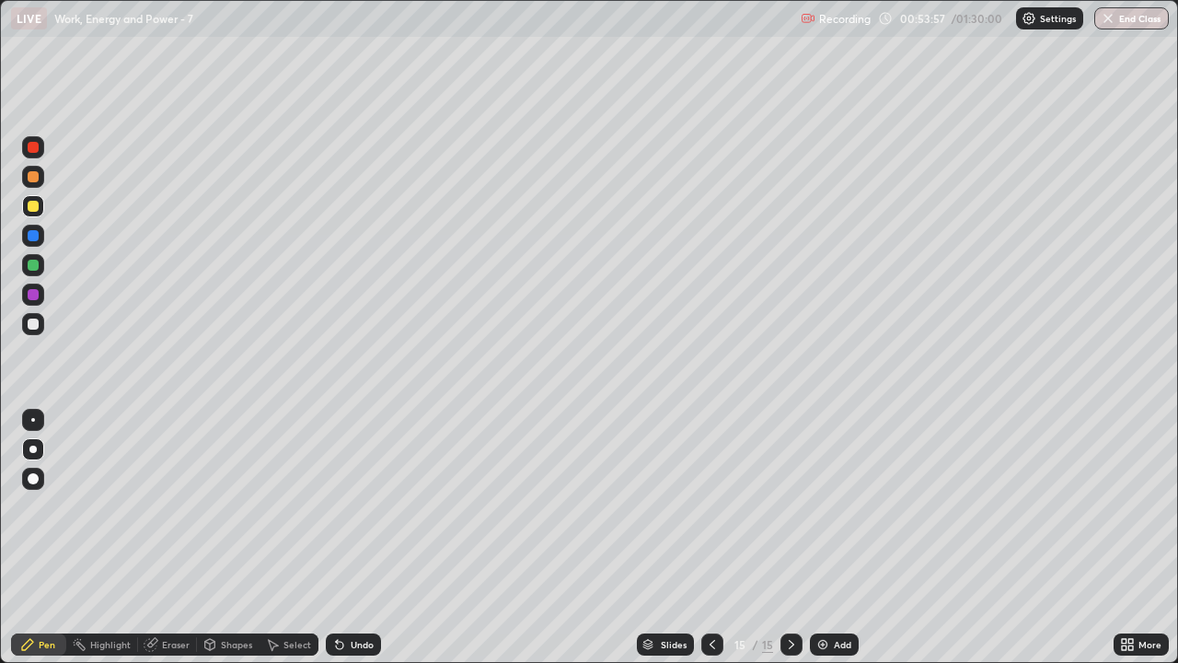
click at [38, 325] on div at bounding box center [33, 323] width 11 height 11
click at [790, 545] on icon at bounding box center [791, 644] width 15 height 15
click at [820, 545] on img at bounding box center [822, 644] width 15 height 15
click at [33, 208] on div at bounding box center [33, 206] width 11 height 11
click at [665, 545] on div "Slides" at bounding box center [674, 644] width 26 height 9
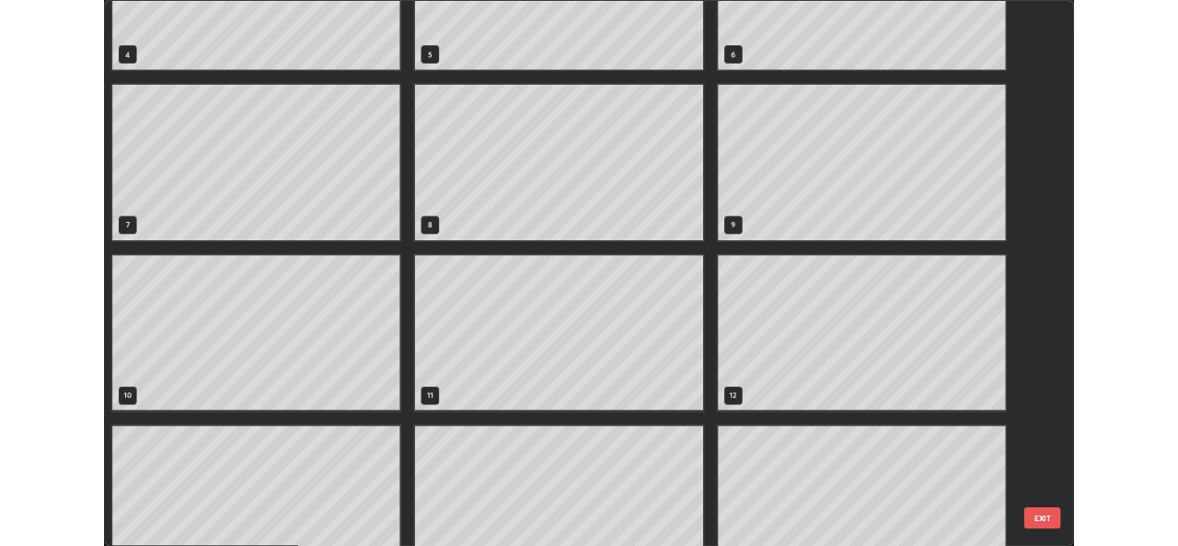
scroll to position [317, 0]
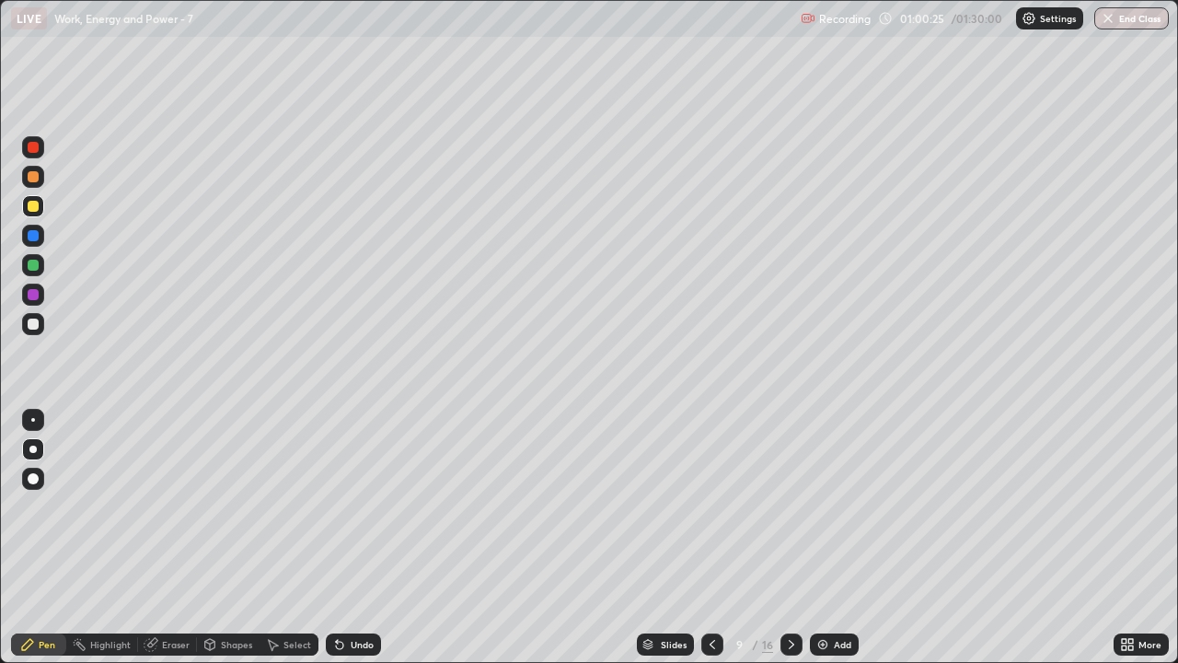
click at [790, 545] on icon at bounding box center [791, 644] width 15 height 15
click at [791, 545] on icon at bounding box center [792, 644] width 6 height 9
click at [791, 545] on icon at bounding box center [791, 644] width 15 height 15
click at [789, 545] on icon at bounding box center [791, 644] width 15 height 15
click at [790, 545] on icon at bounding box center [792, 644] width 6 height 9
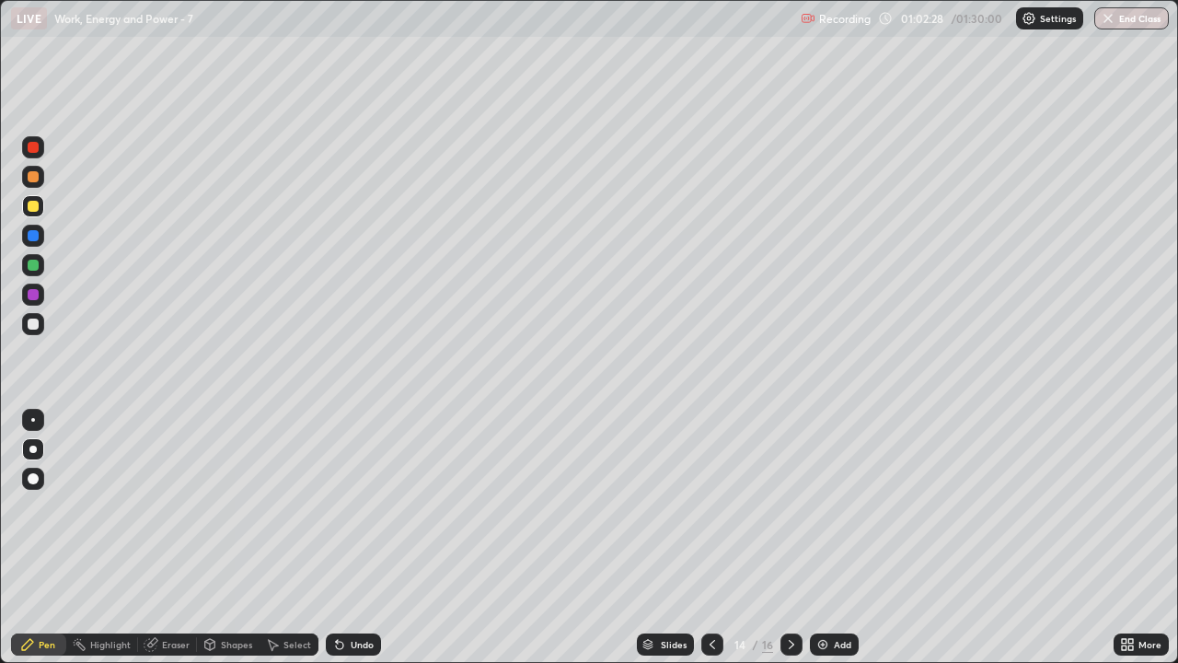
click at [790, 545] on icon at bounding box center [792, 644] width 6 height 9
click at [791, 545] on icon at bounding box center [792, 644] width 6 height 9
click at [791, 545] on icon at bounding box center [791, 644] width 15 height 15
click at [790, 545] on icon at bounding box center [792, 644] width 6 height 9
click at [788, 545] on icon at bounding box center [791, 644] width 15 height 15
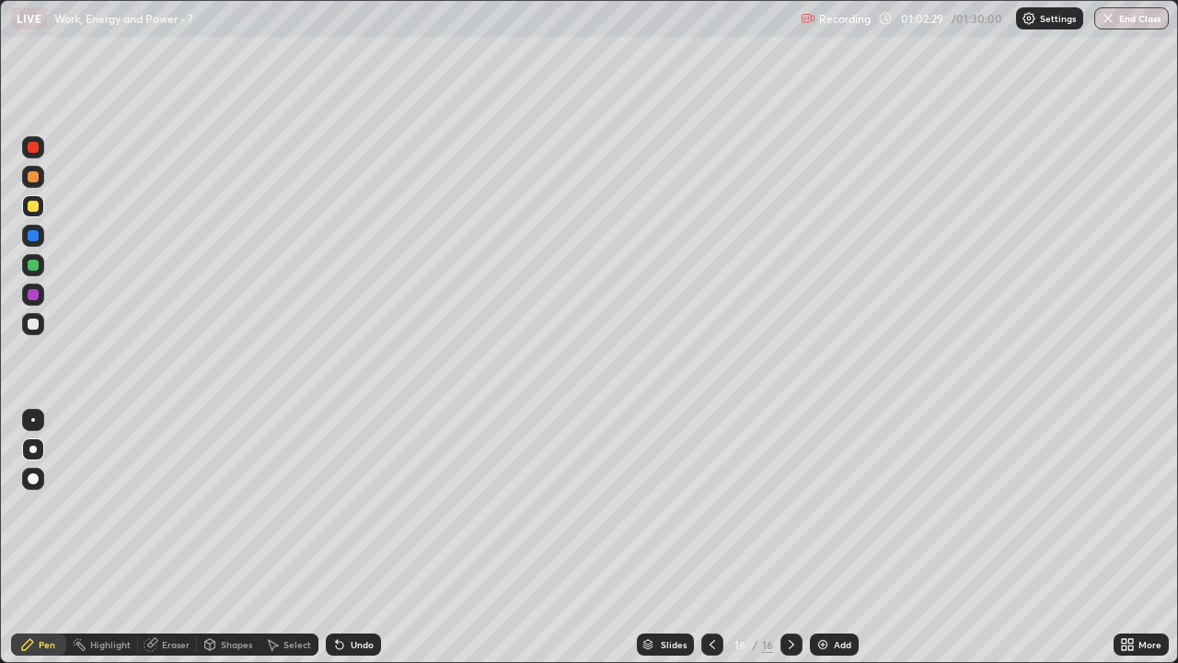
click at [790, 545] on icon at bounding box center [791, 644] width 15 height 15
click at [828, 545] on img at bounding box center [822, 644] width 15 height 15
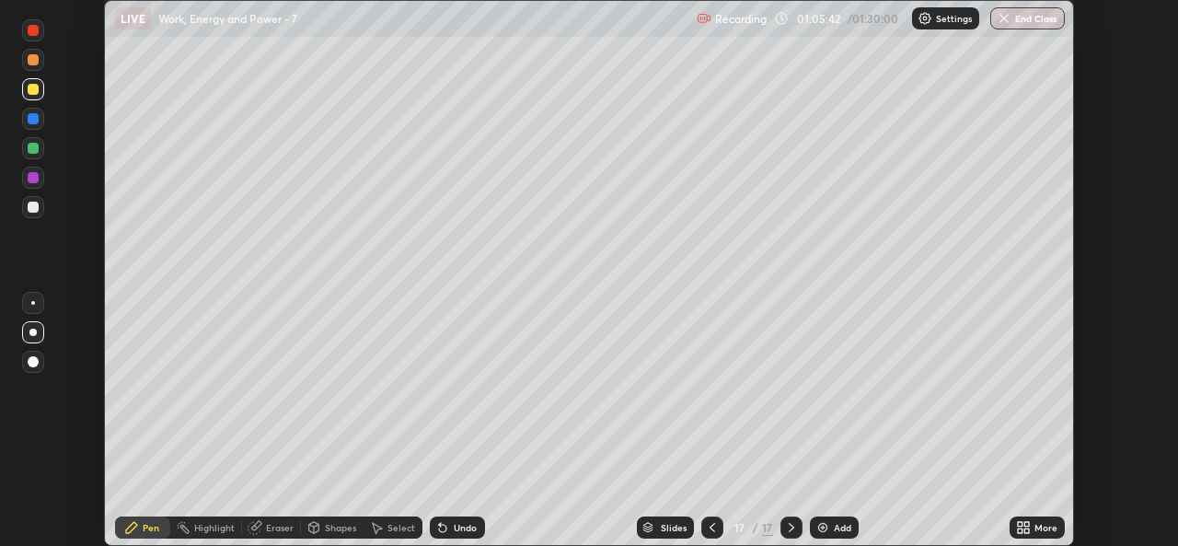
scroll to position [91485, 90852]
click at [1019, 17] on button "End Class" at bounding box center [1027, 18] width 75 height 22
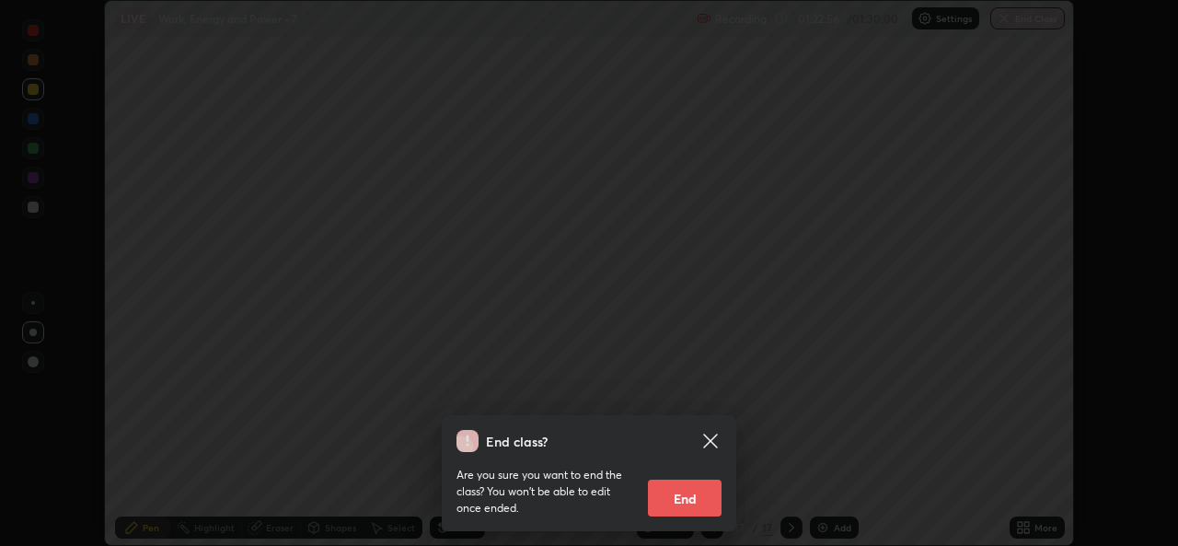
click at [687, 497] on button "End" at bounding box center [685, 497] width 74 height 37
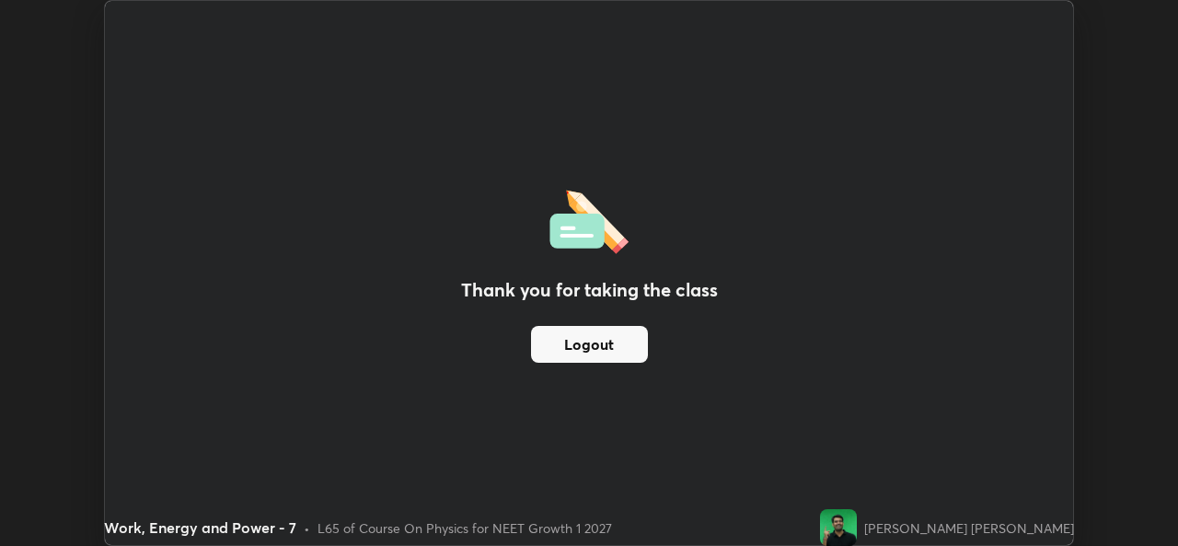
click at [586, 341] on button "Logout" at bounding box center [589, 344] width 117 height 37
click at [534, 338] on button "Logout" at bounding box center [589, 344] width 117 height 37
